Goal: Check status: Check status

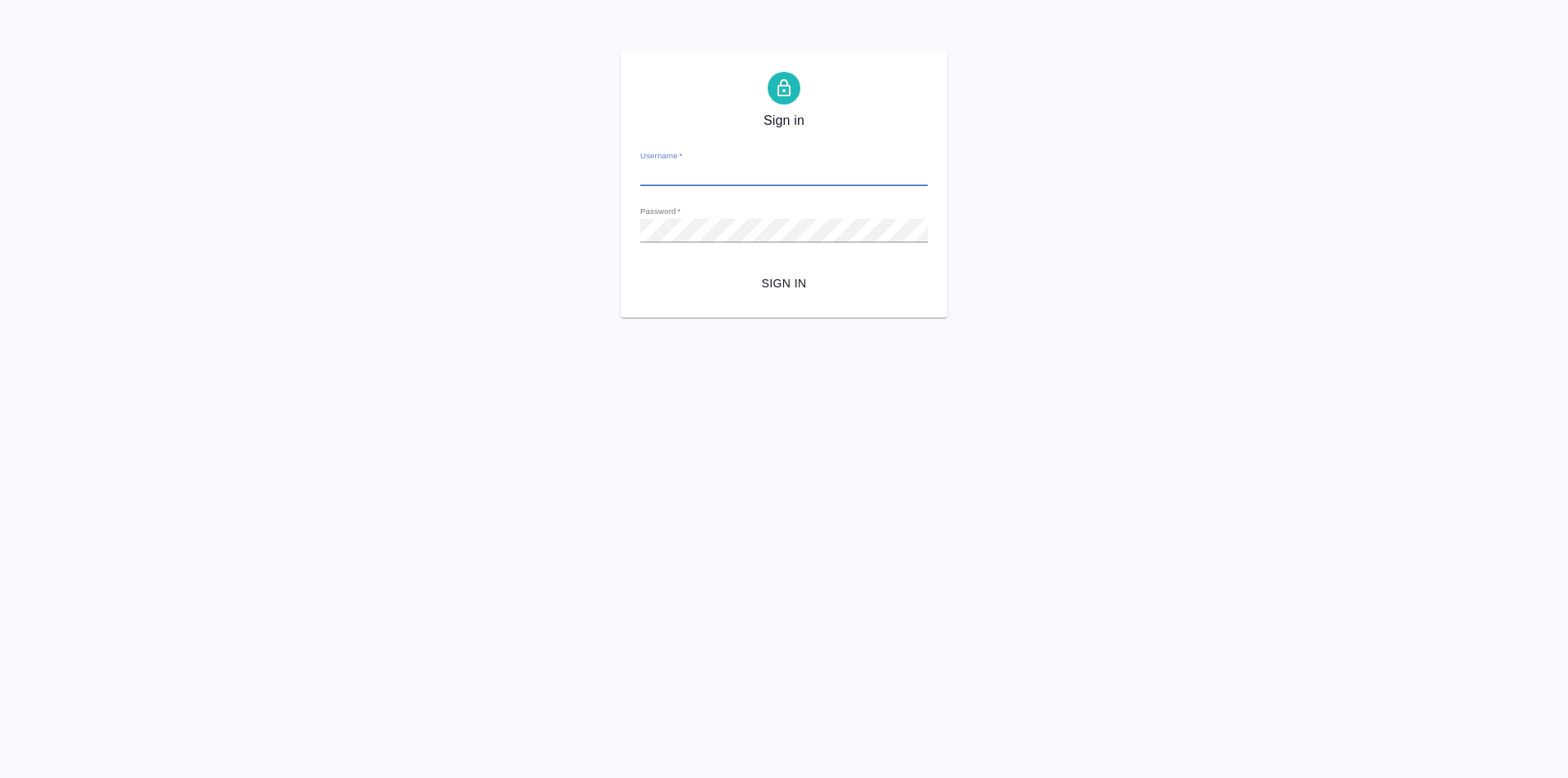
type input "[PERSON_NAME][EMAIL_ADDRESS][DOMAIN_NAME]"
click at [801, 290] on span "Sign in" at bounding box center [783, 283] width 261 height 20
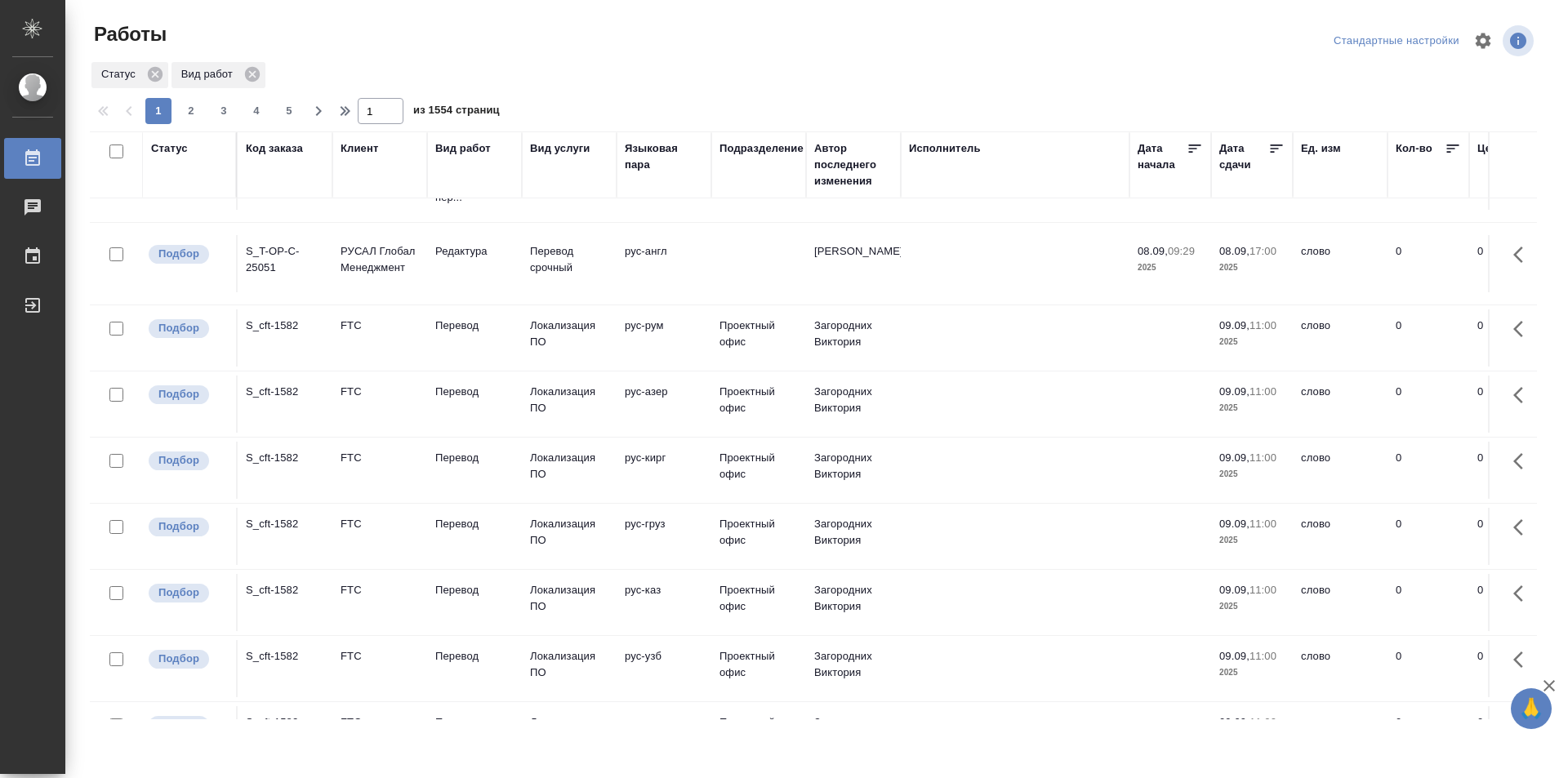
scroll to position [490, 0]
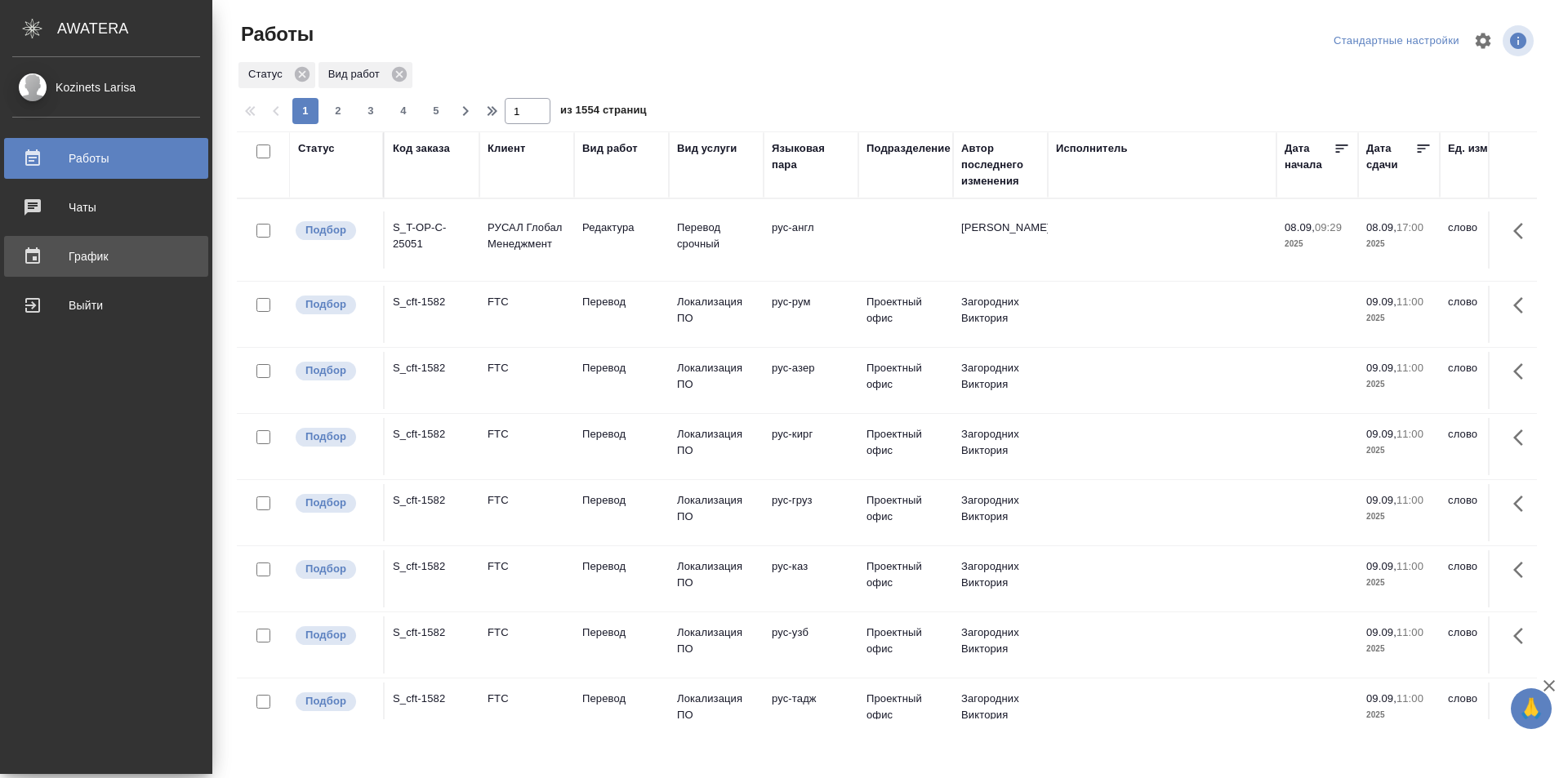
click at [80, 254] on div "График" at bounding box center [106, 256] width 187 height 25
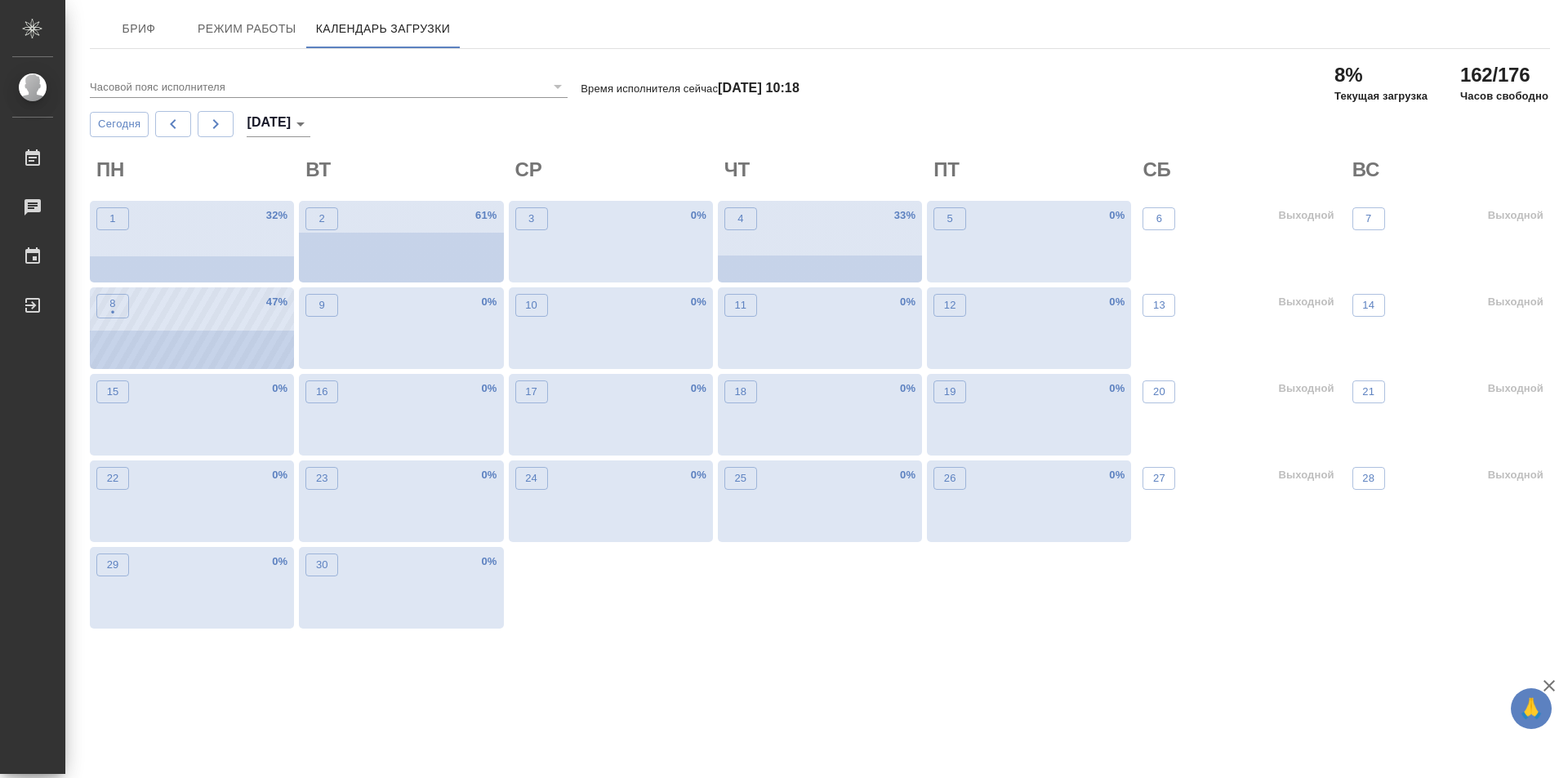
click at [239, 338] on div "8 • 47 %" at bounding box center [191, 328] width 204 height 82
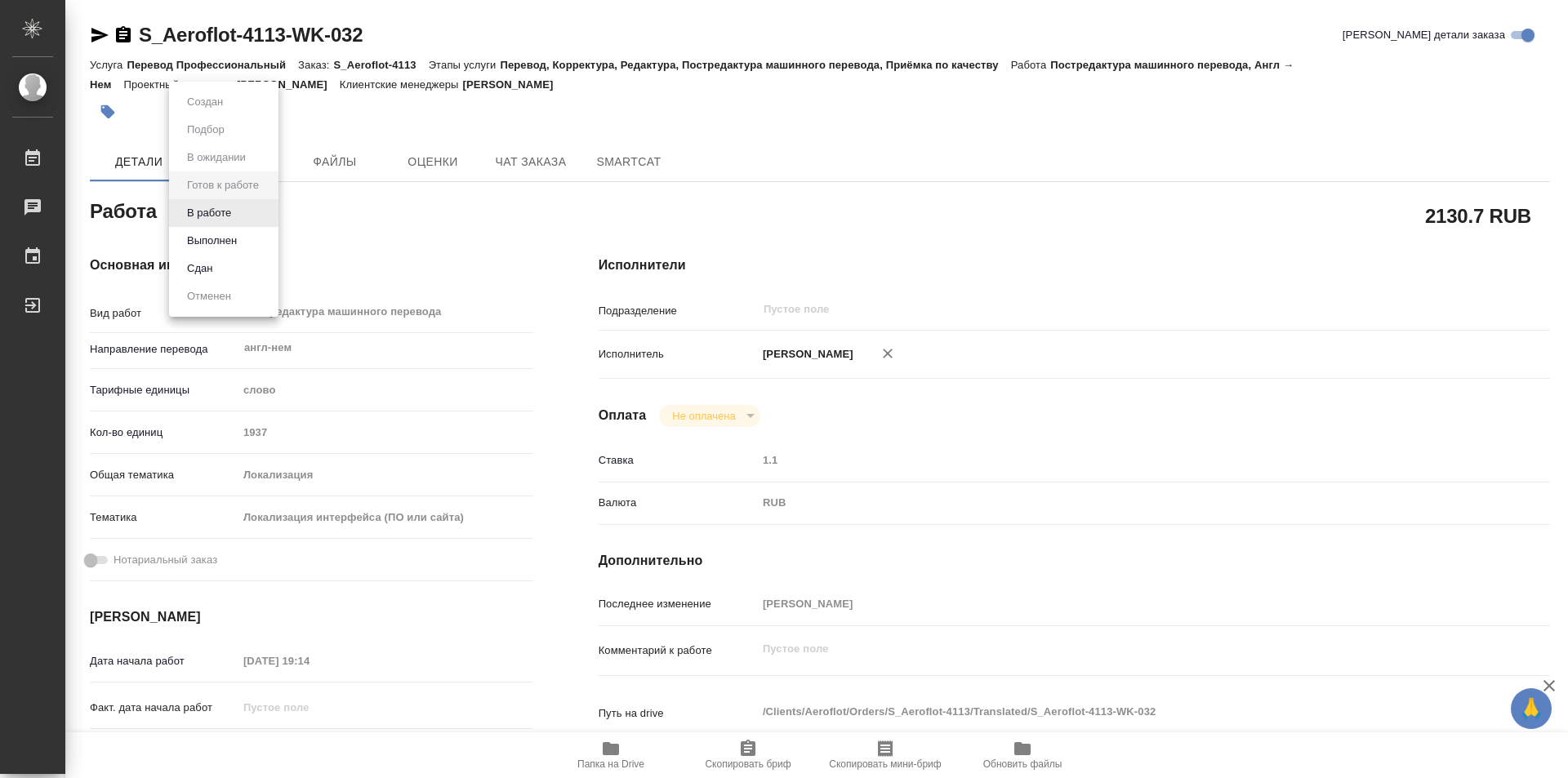
click at [274, 212] on body "🙏 .cls-1 fill:#fff; AWATERA Kozinets Larisa Работы Чаты График Выйти S_Aeroflot…" at bounding box center [784, 389] width 1568 height 778
click at [206, 214] on button "В работе" at bounding box center [209, 213] width 54 height 18
type textarea "x"
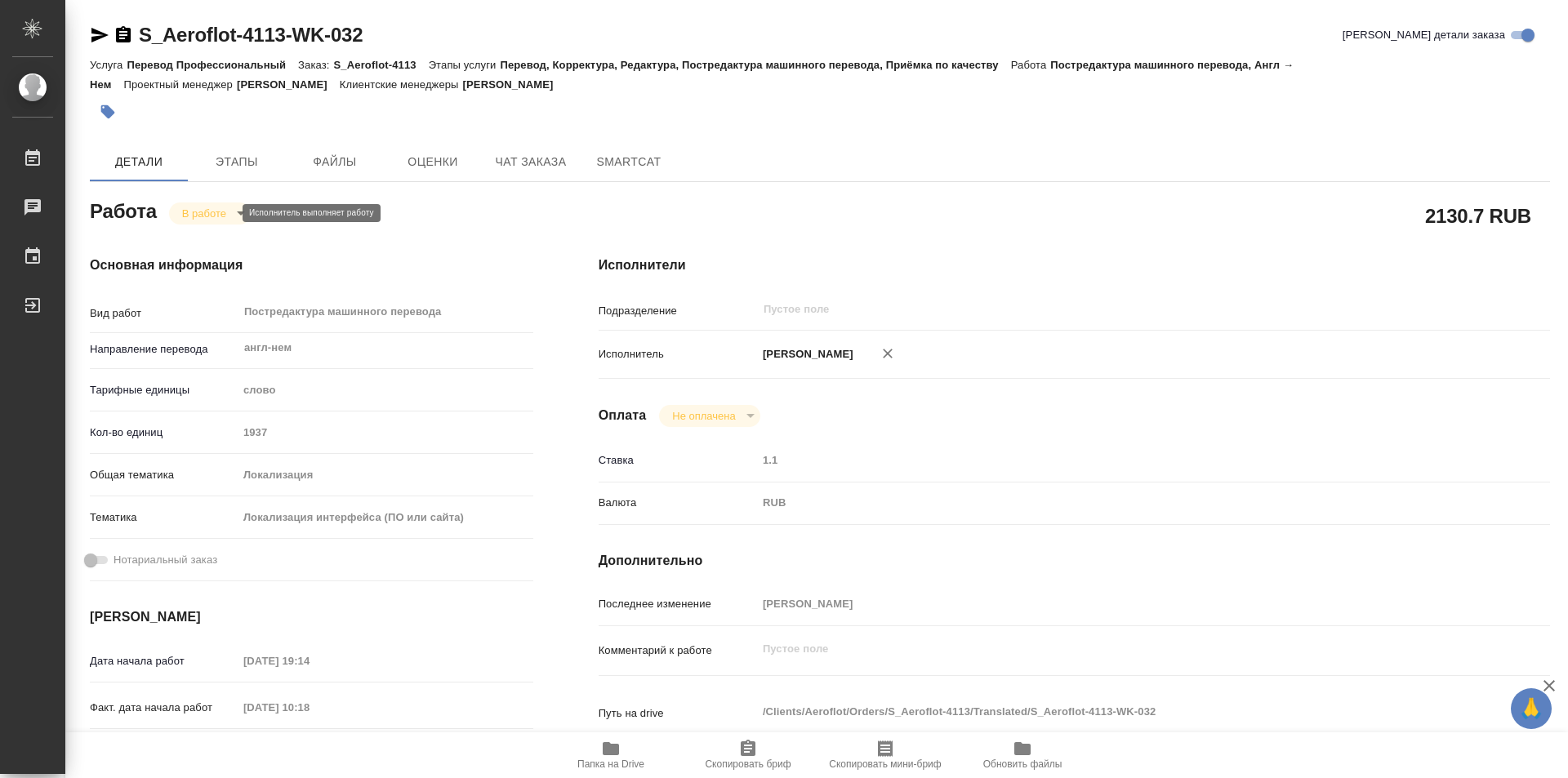
type textarea "x"
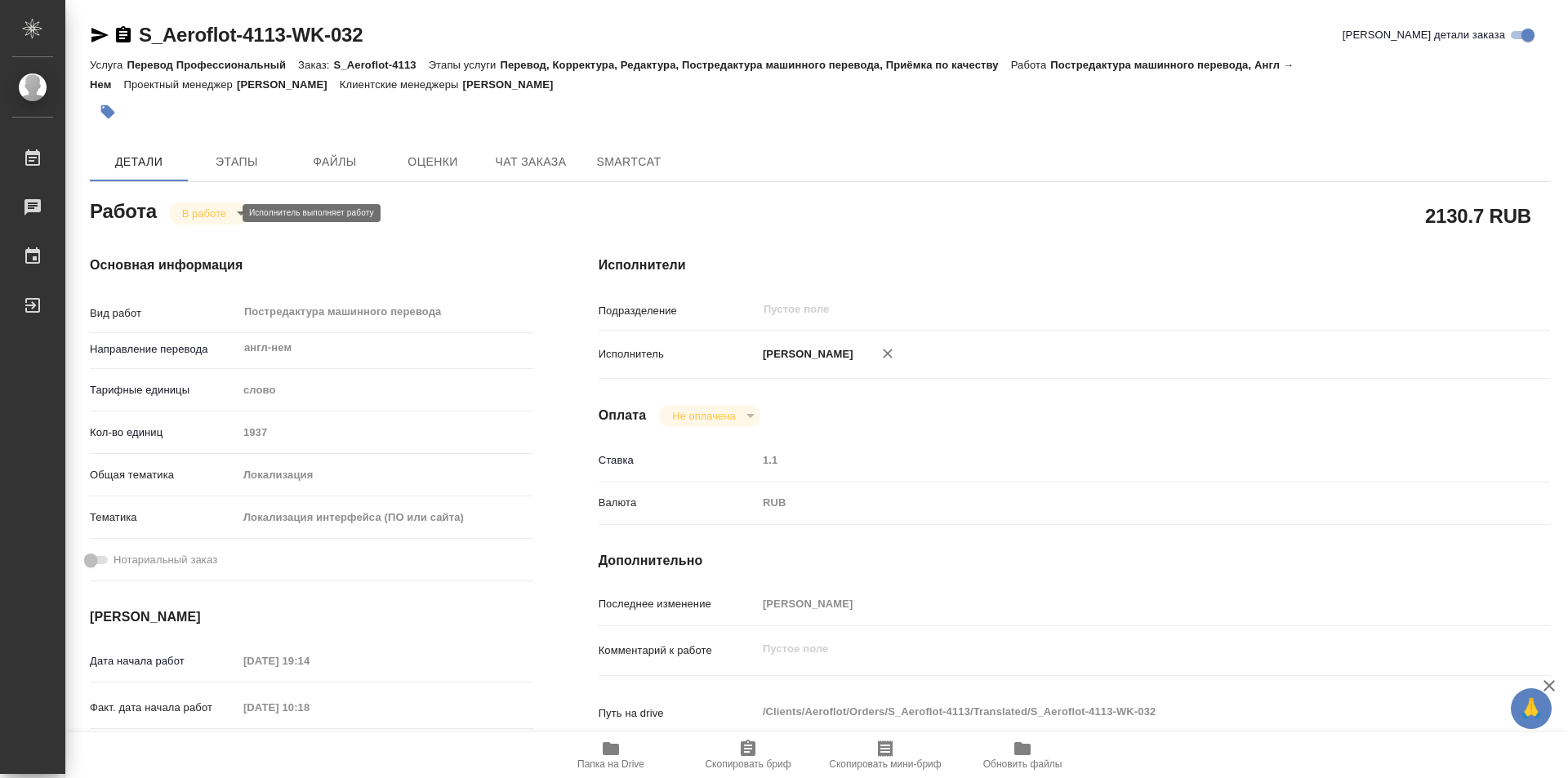
type textarea "x"
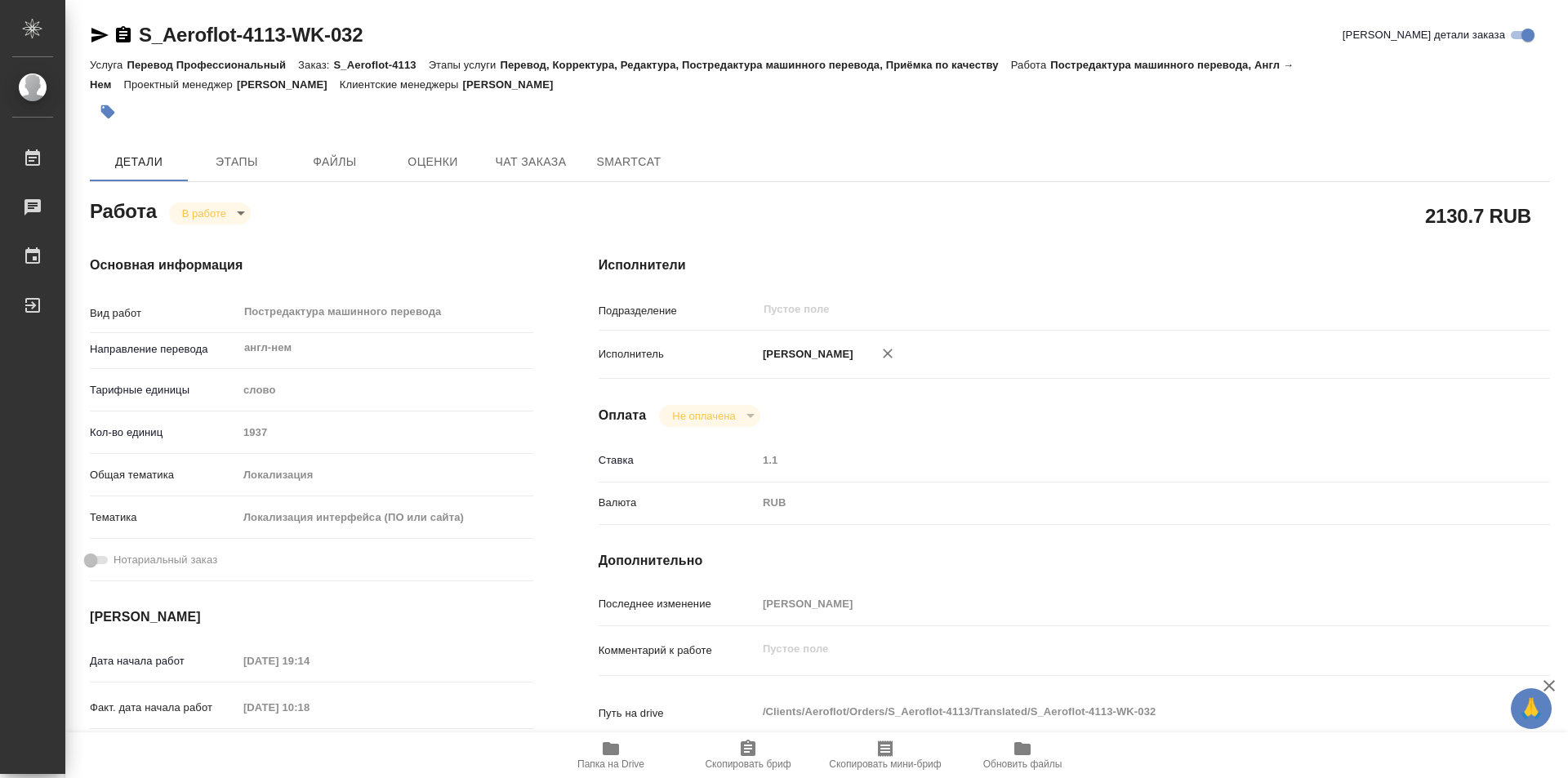
type textarea "x"
